Goal: Browse casually

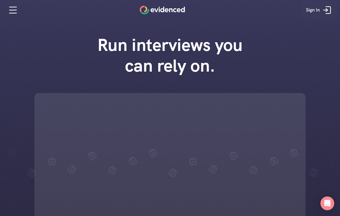
click at [332, 6] on icon at bounding box center [327, 10] width 12 height 12
